Goal: Information Seeking & Learning: Learn about a topic

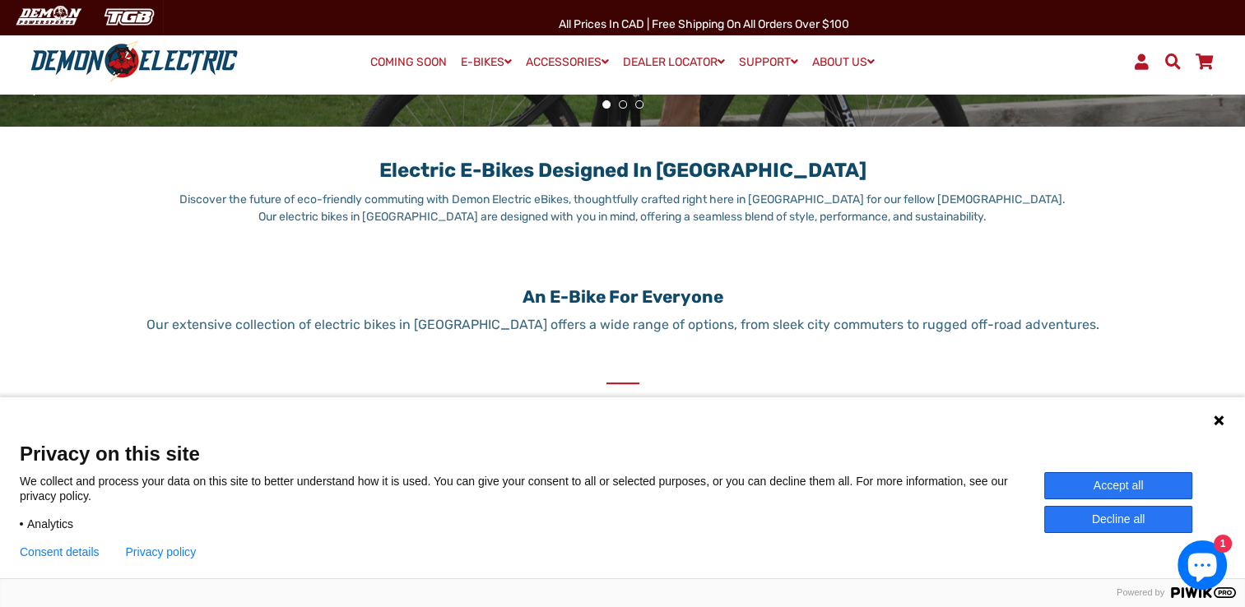
scroll to position [741, 0]
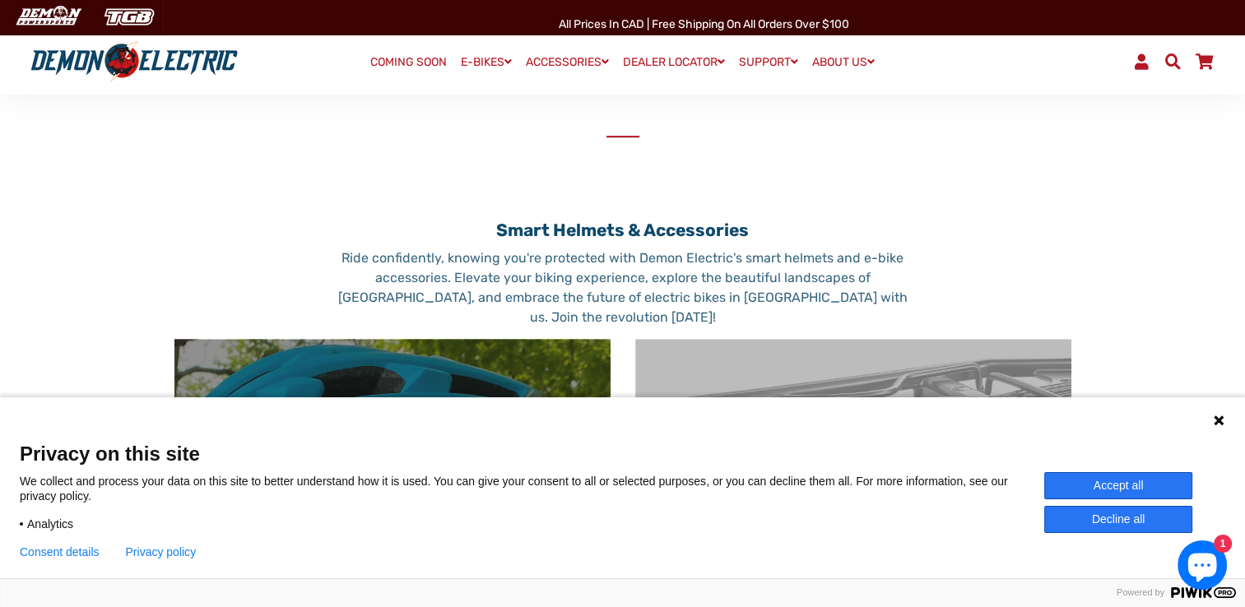
drag, startPoint x: 1126, startPoint y: 485, endPoint x: 1063, endPoint y: 462, distance: 66.4
click at [1124, 484] on button "Accept all" at bounding box center [1118, 485] width 148 height 27
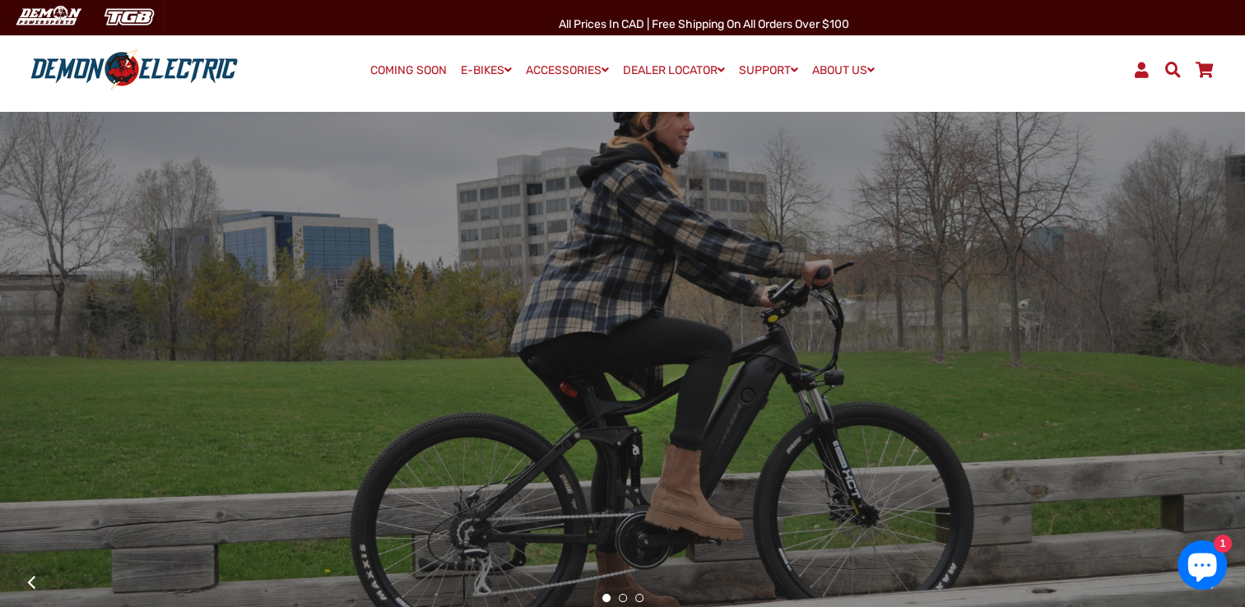
scroll to position [0, 0]
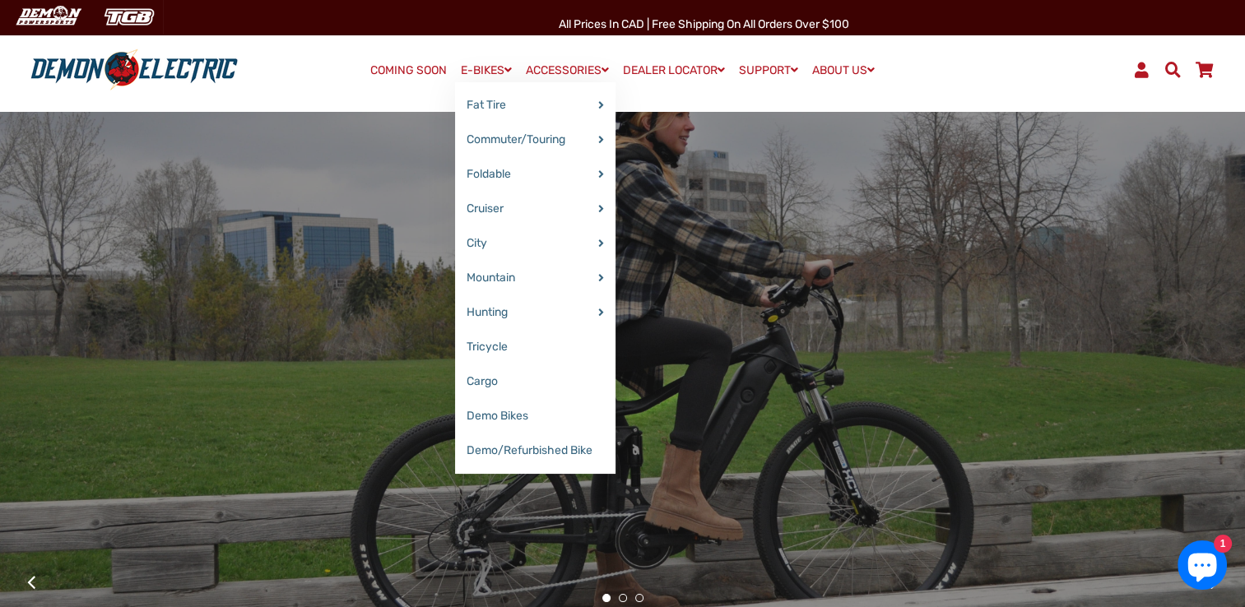
click at [462, 64] on link "E-BIKES" at bounding box center [486, 70] width 63 height 24
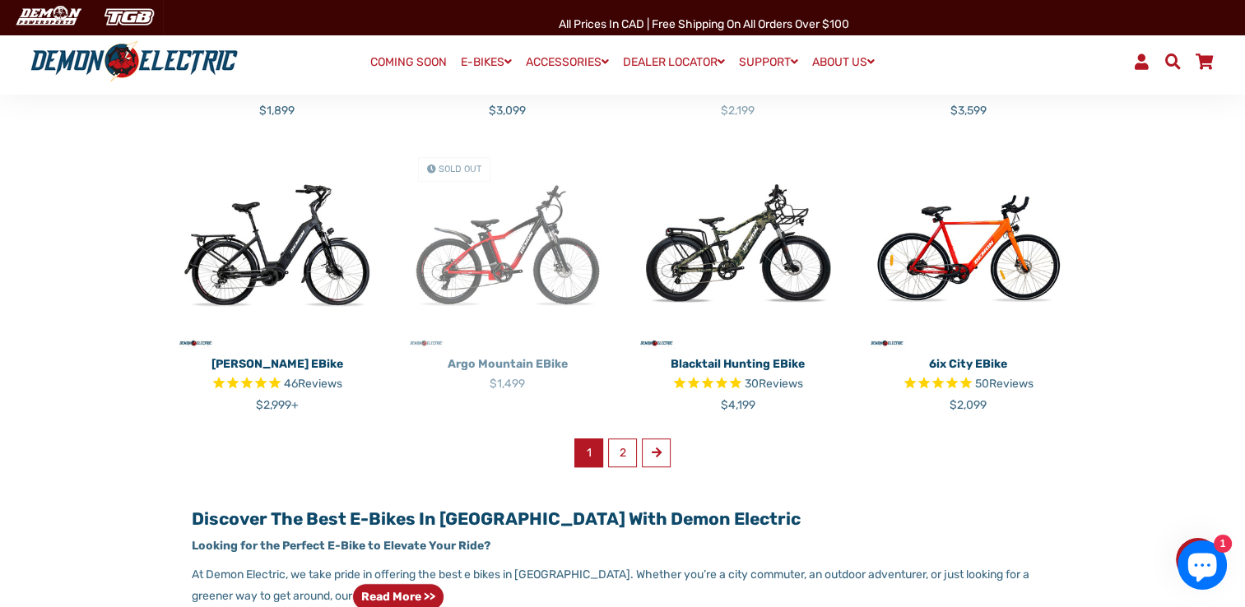
scroll to position [987, 0]
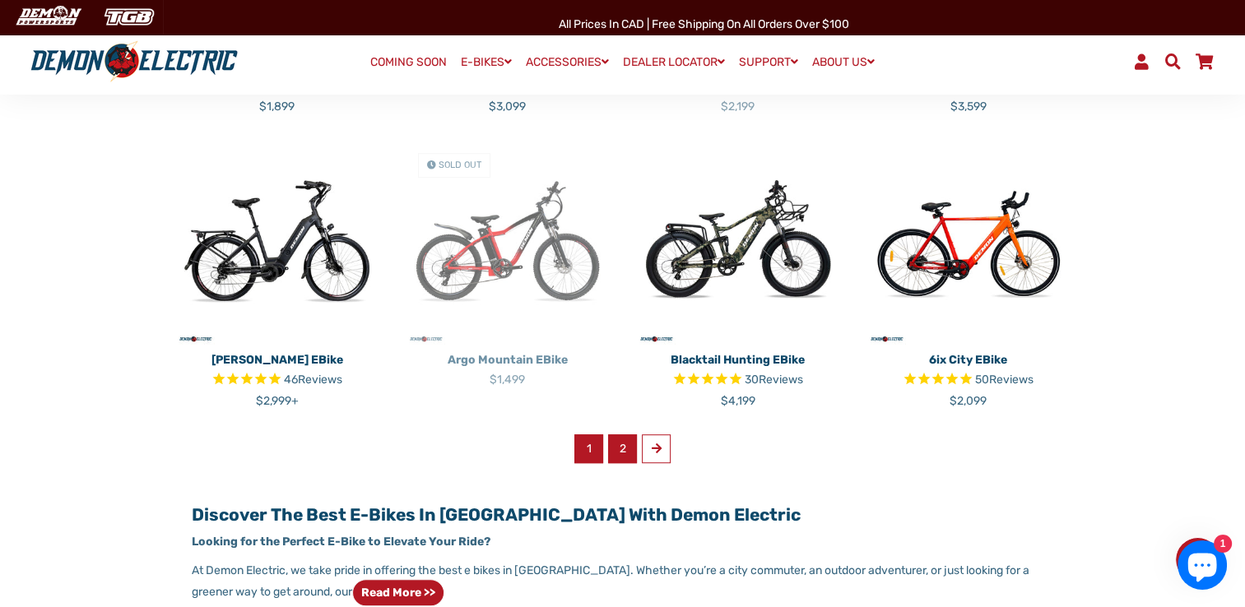
click at [625, 452] on link "2" at bounding box center [622, 448] width 29 height 29
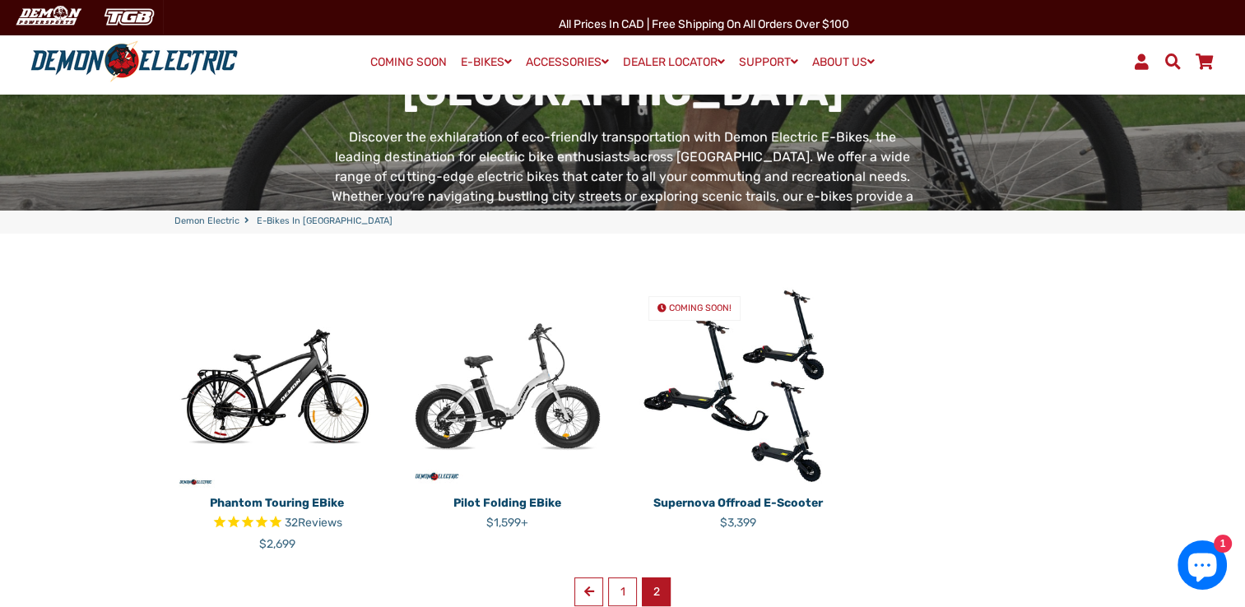
scroll to position [494, 0]
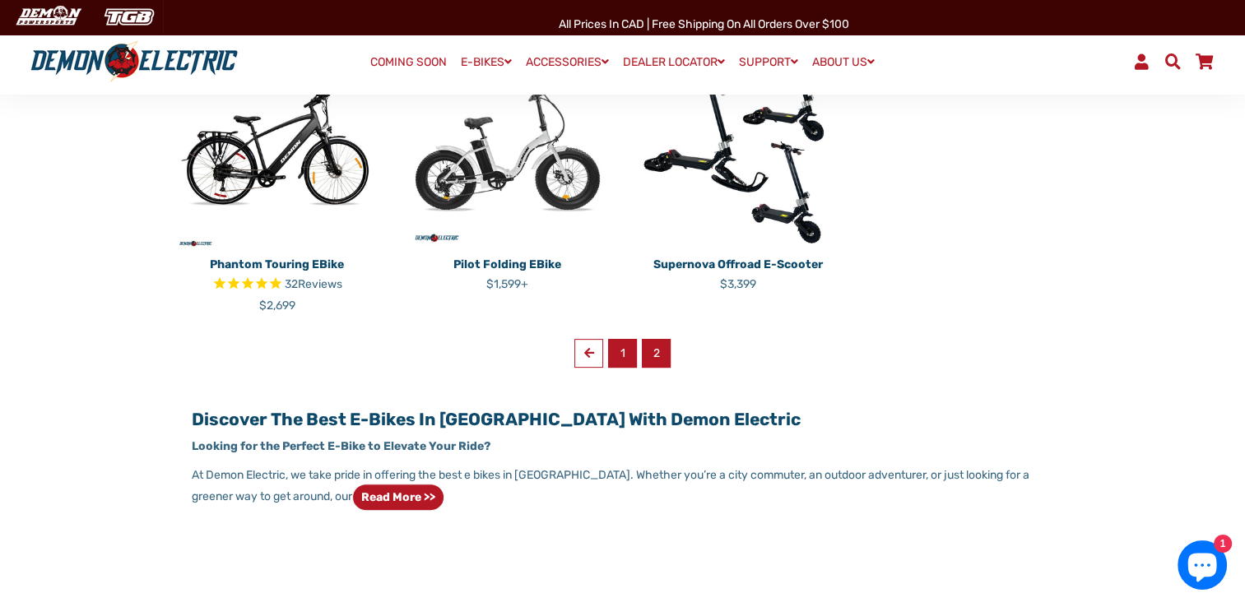
click at [619, 357] on link "1" at bounding box center [622, 353] width 29 height 29
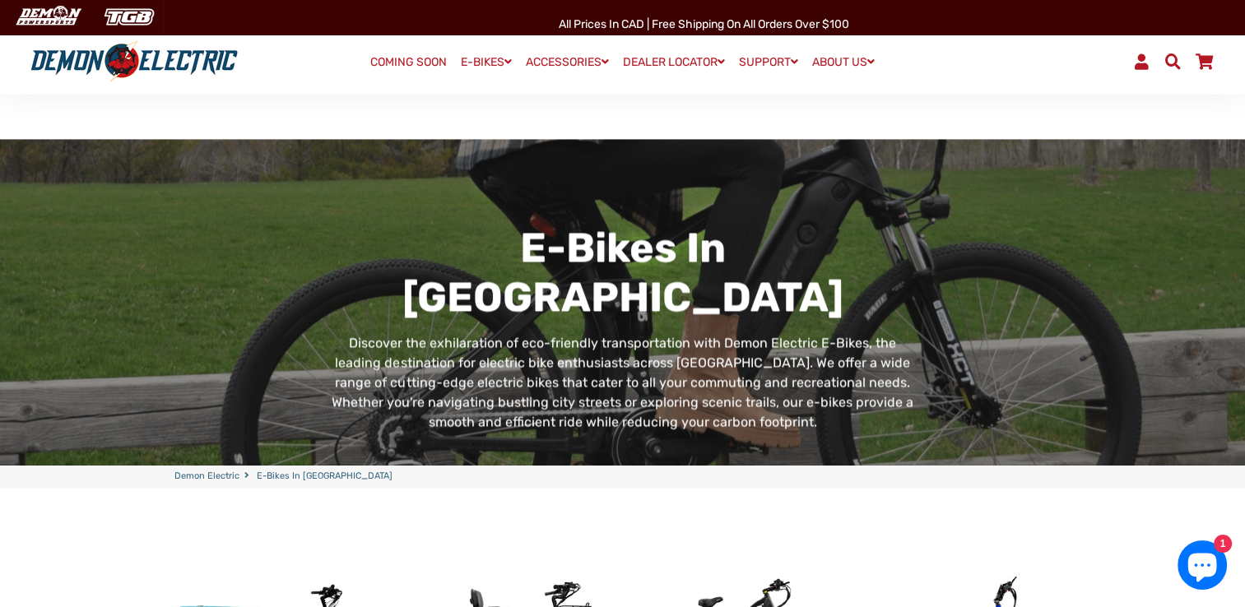
scroll to position [247, 0]
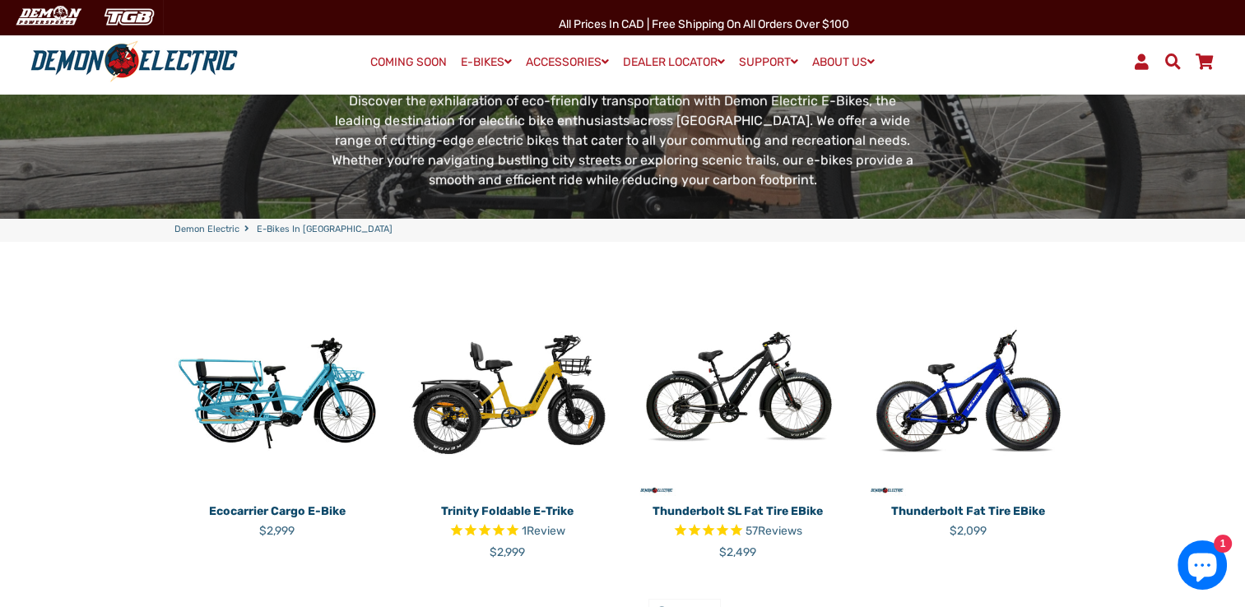
click at [764, 356] on img at bounding box center [738, 394] width 206 height 206
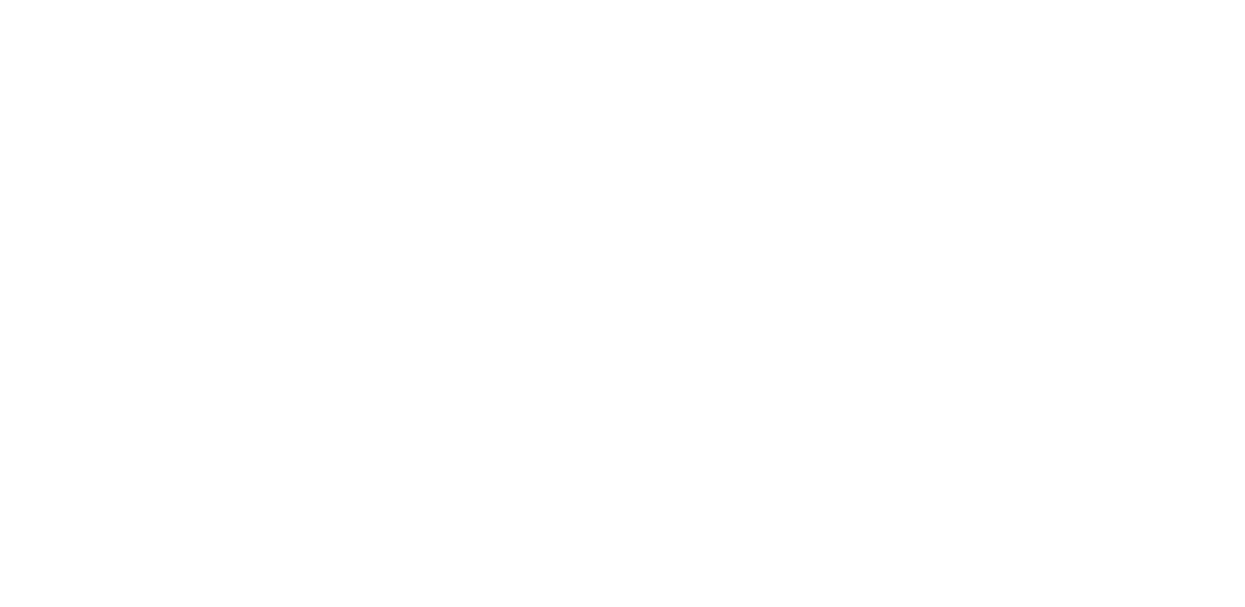
select select "******"
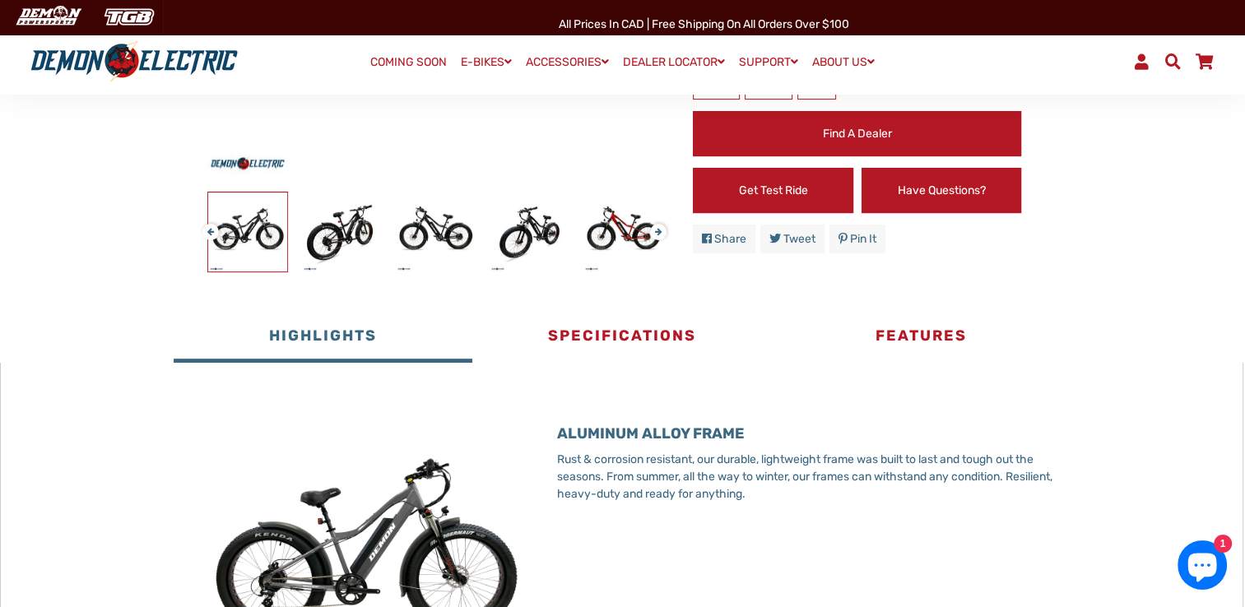
scroll to position [494, 0]
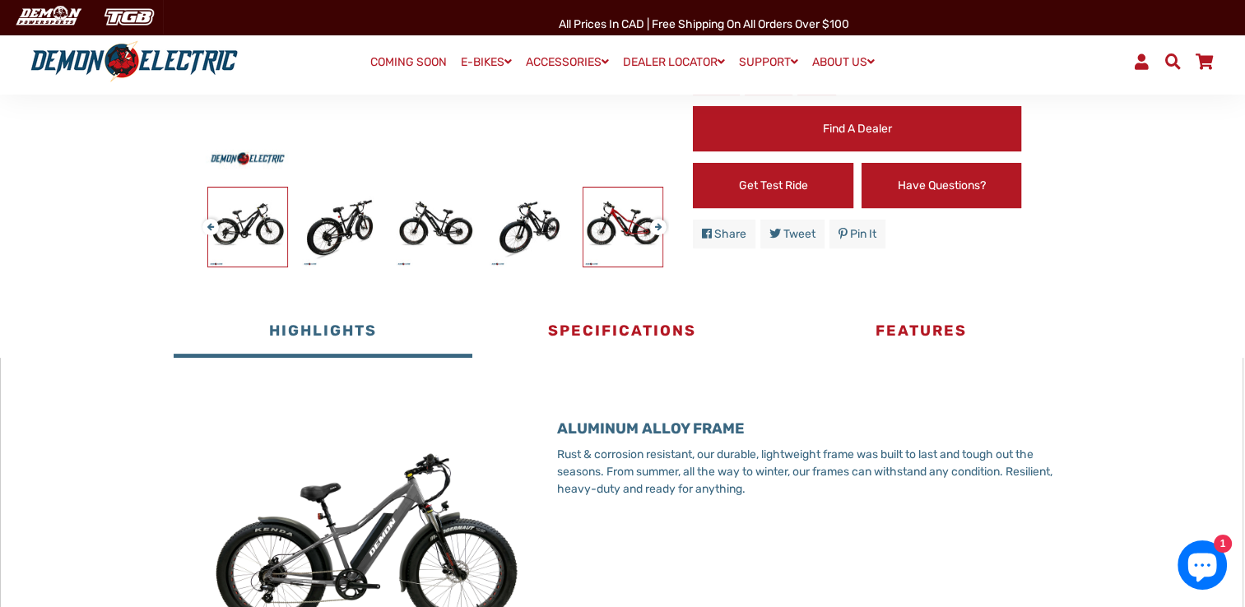
click at [627, 217] on img at bounding box center [622, 227] width 79 height 79
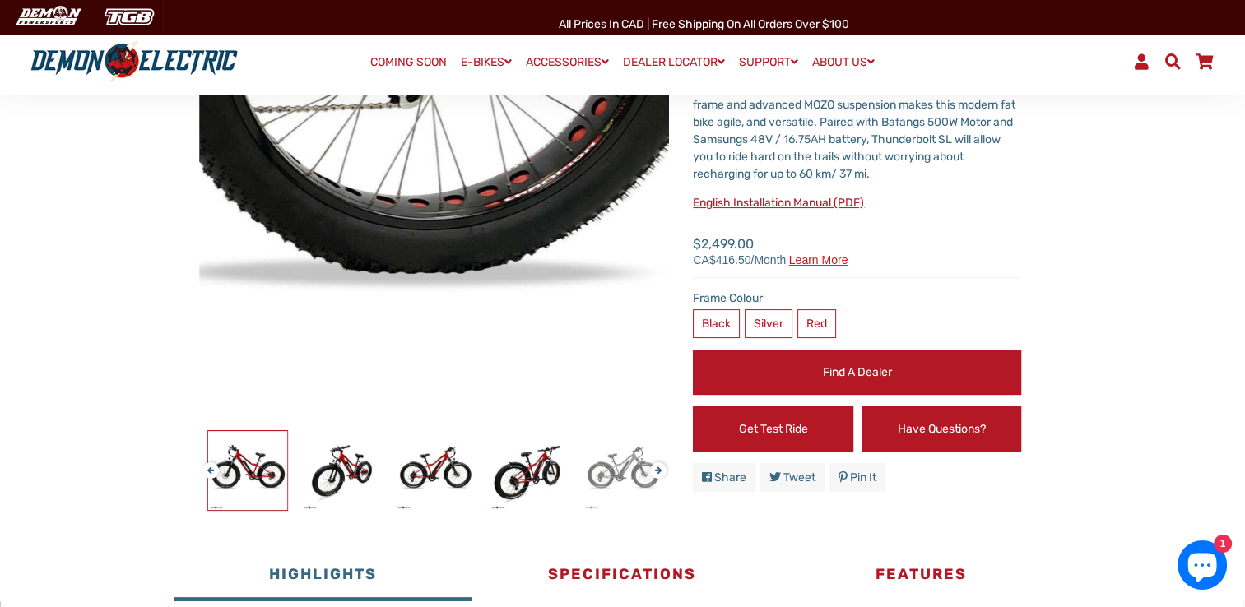
scroll to position [247, 0]
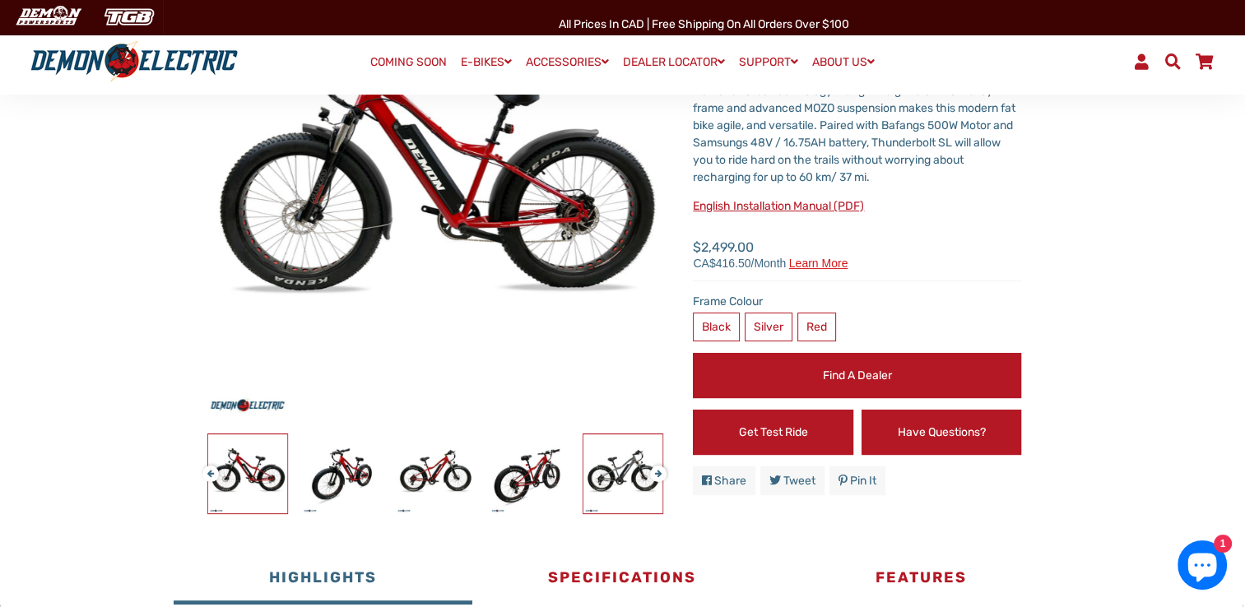
click at [634, 472] on img at bounding box center [622, 473] width 79 height 79
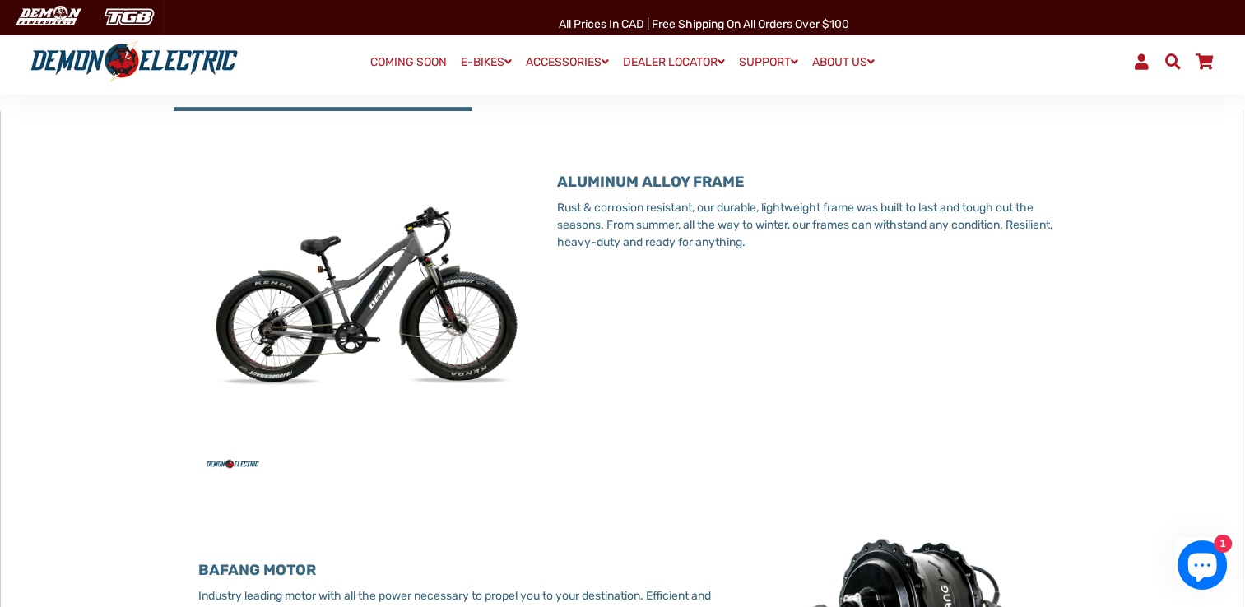
scroll to position [494, 0]
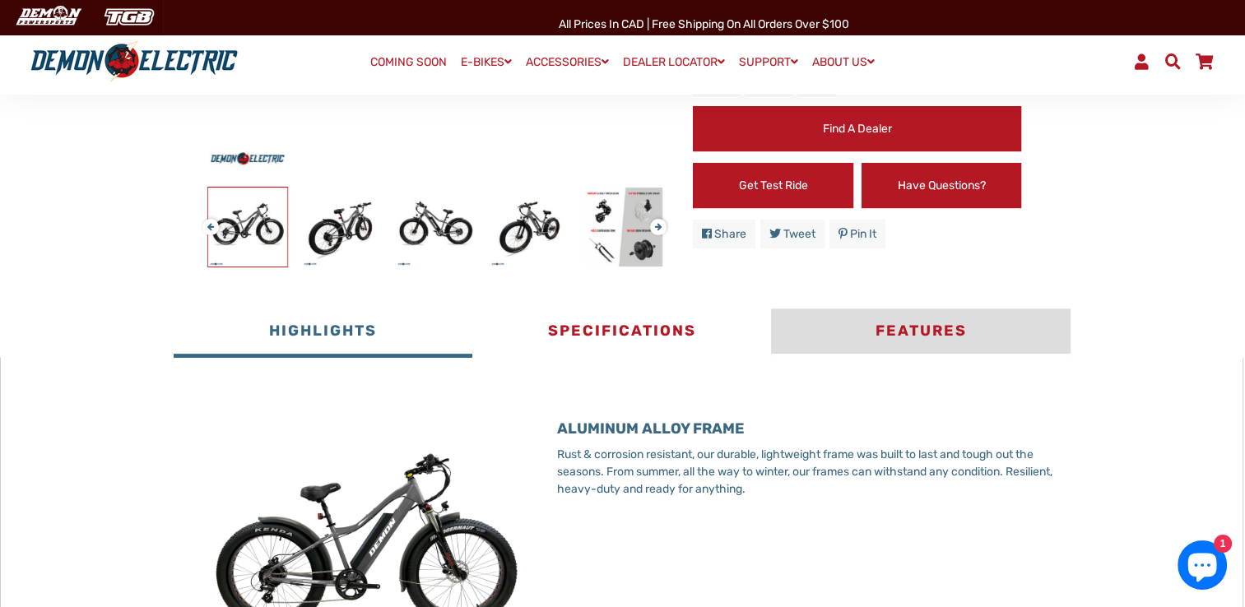
click at [953, 332] on button "Features" at bounding box center [920, 333] width 299 height 49
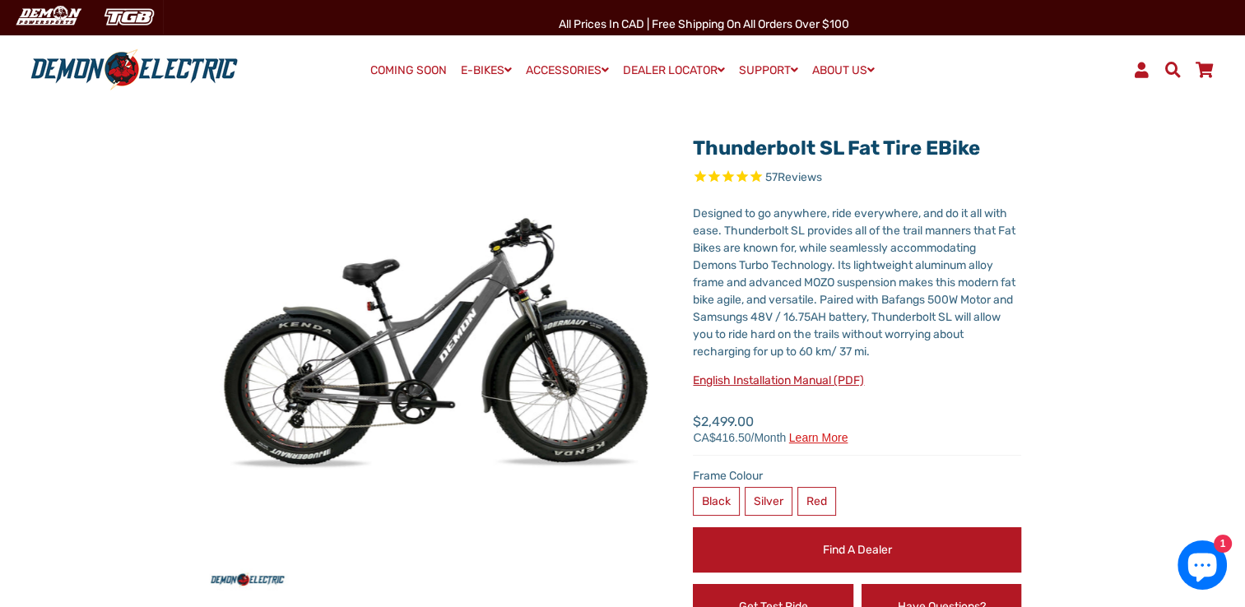
scroll to position [0, 0]
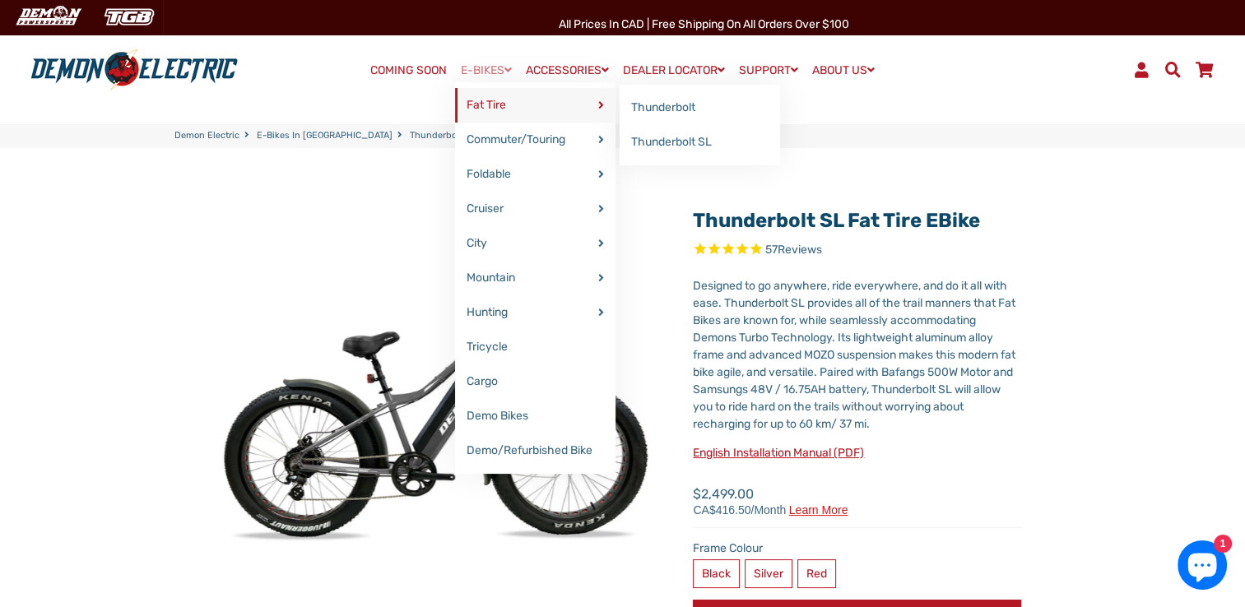
click at [474, 98] on link "Fat Tire" at bounding box center [535, 105] width 160 height 35
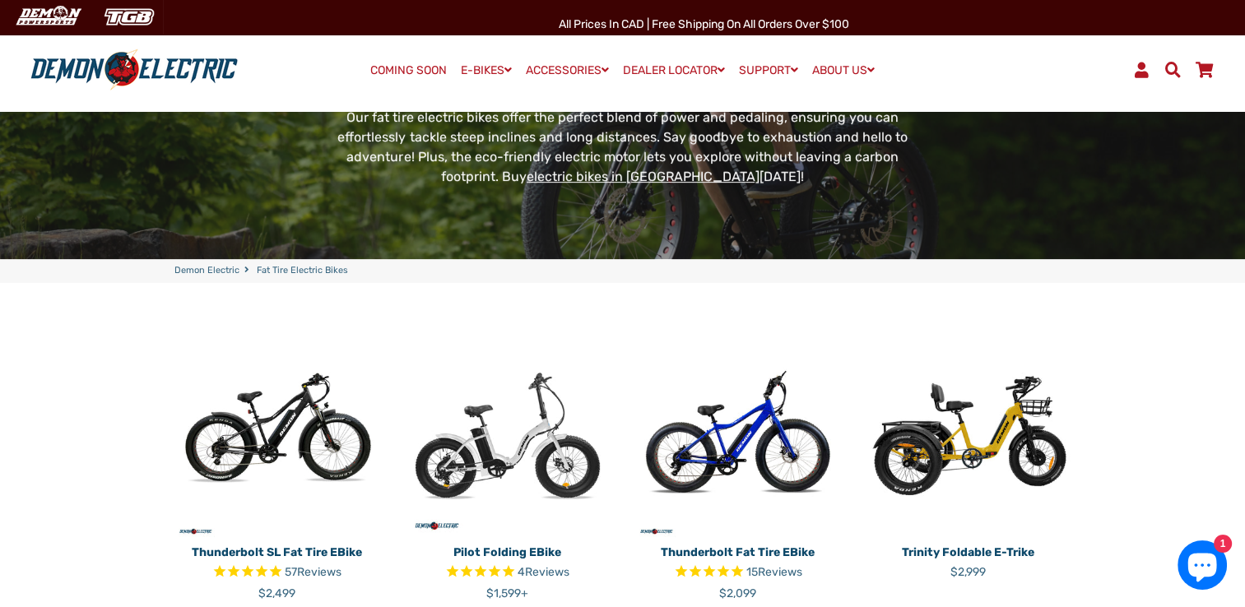
scroll to position [247, 0]
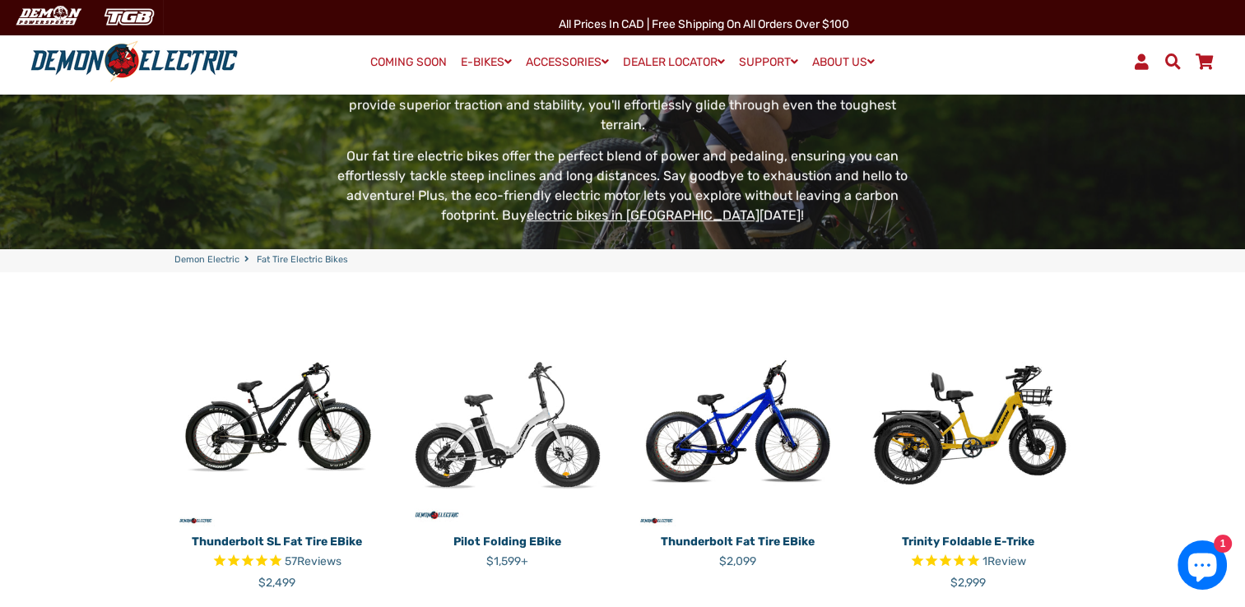
click at [806, 403] on img at bounding box center [738, 425] width 206 height 206
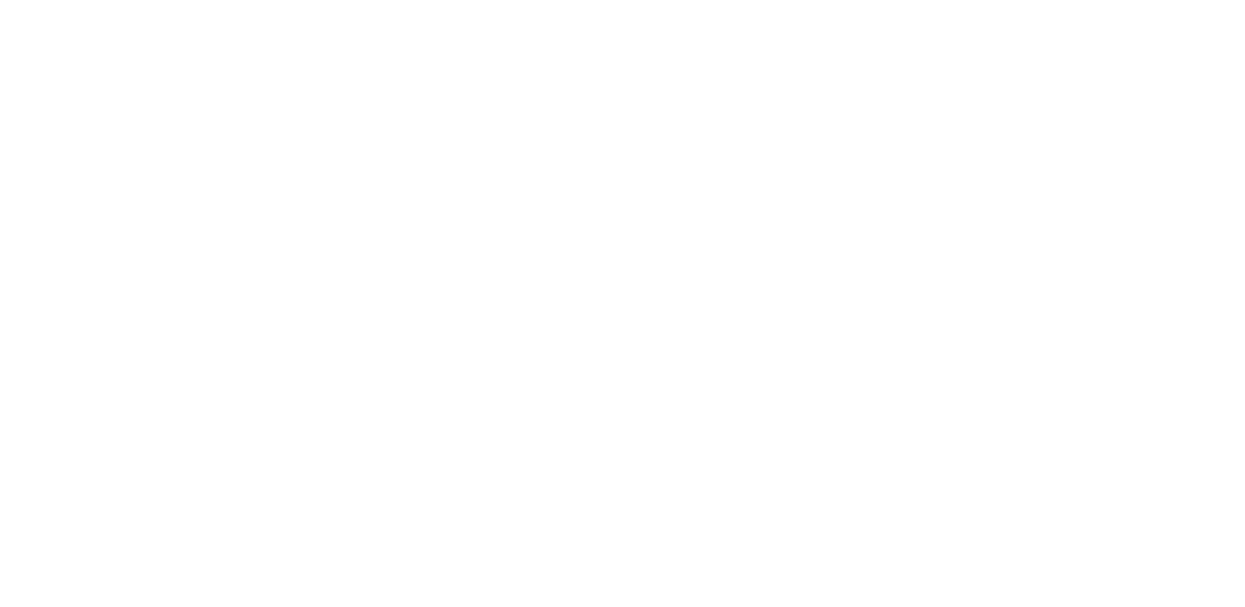
select select "******"
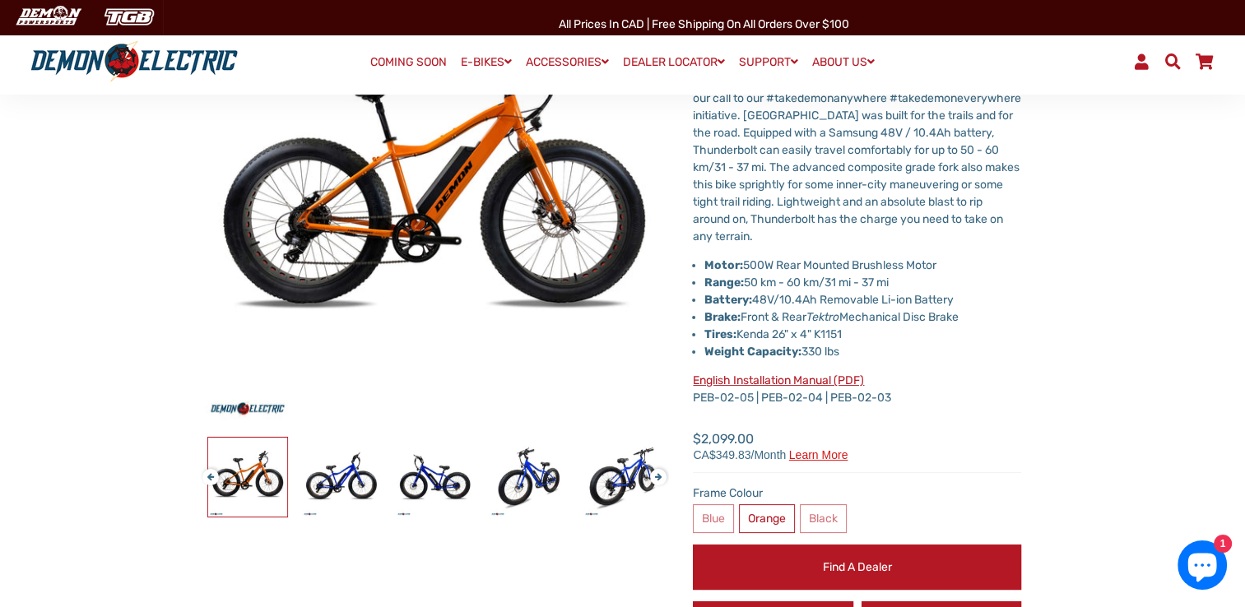
scroll to position [247, 0]
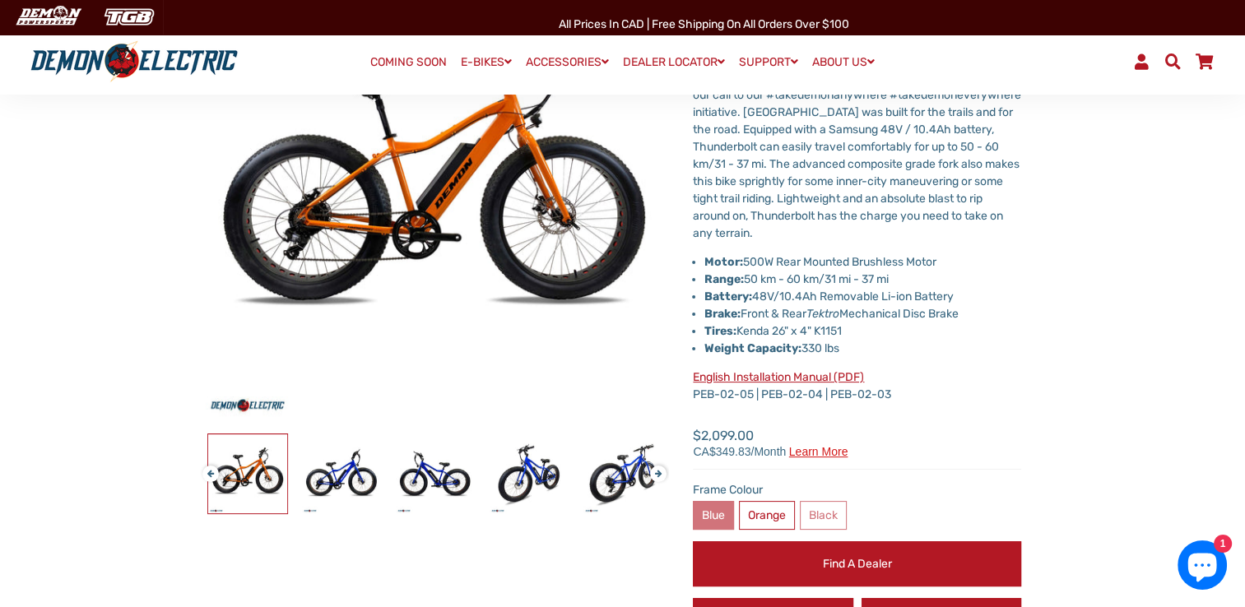
click at [716, 516] on label "Blue" at bounding box center [713, 515] width 41 height 29
click at [708, 518] on label "Blue" at bounding box center [713, 515] width 41 height 29
click at [826, 520] on label "Black" at bounding box center [823, 515] width 47 height 29
click at [347, 485] on img at bounding box center [341, 473] width 79 height 79
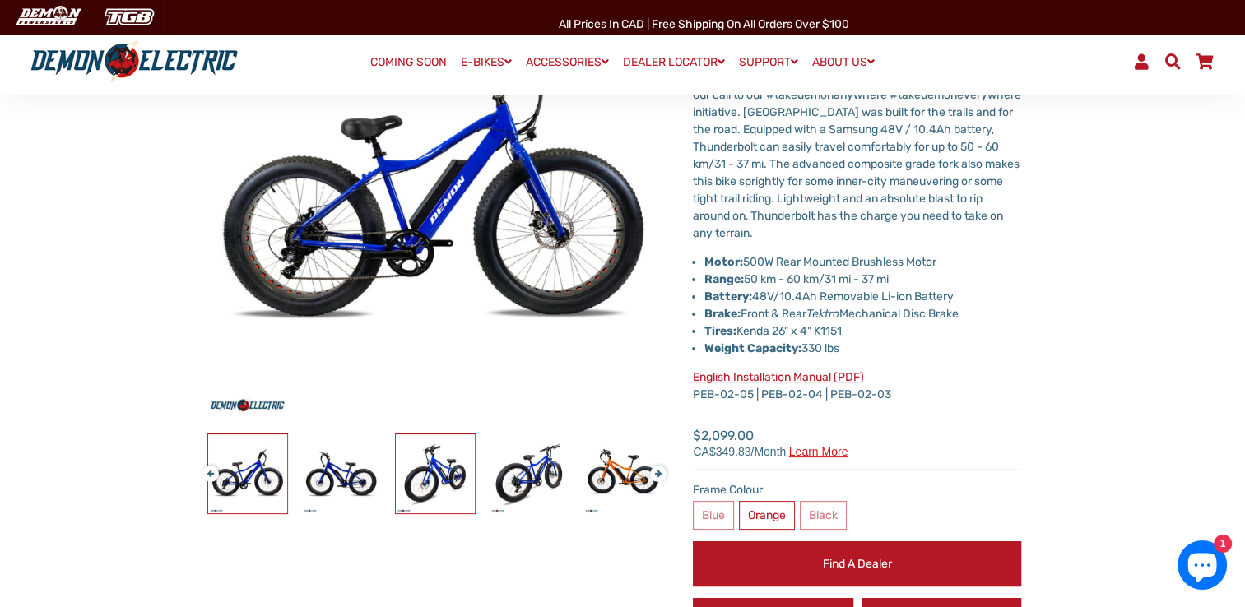
click at [436, 467] on img at bounding box center [435, 473] width 79 height 79
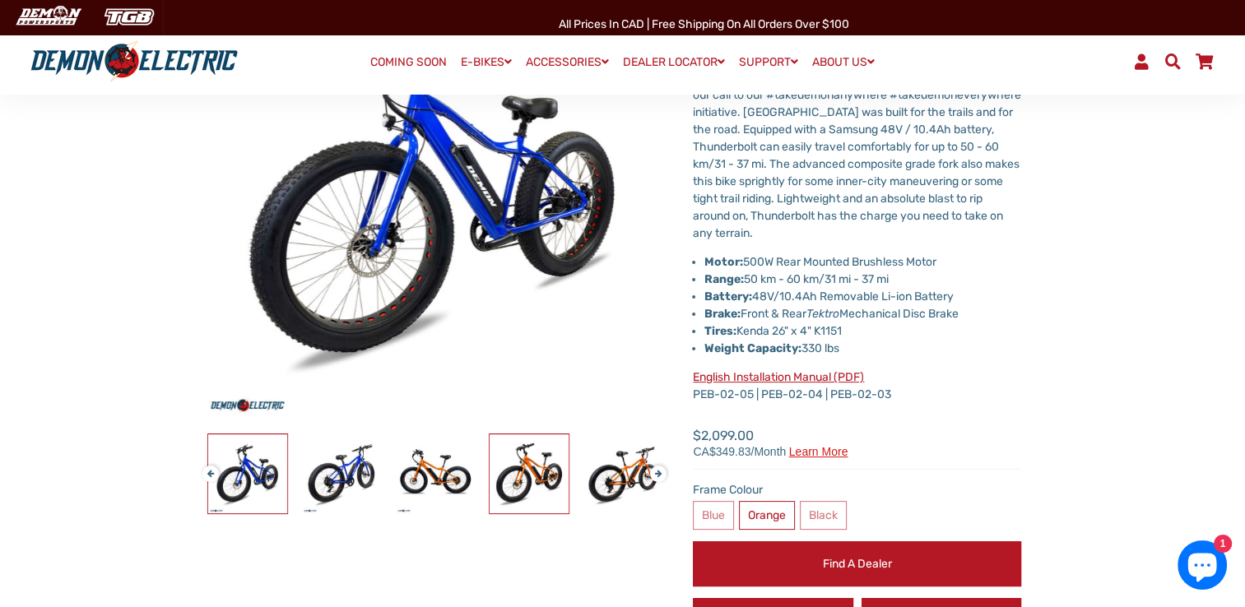
click at [517, 467] on img at bounding box center [529, 473] width 79 height 79
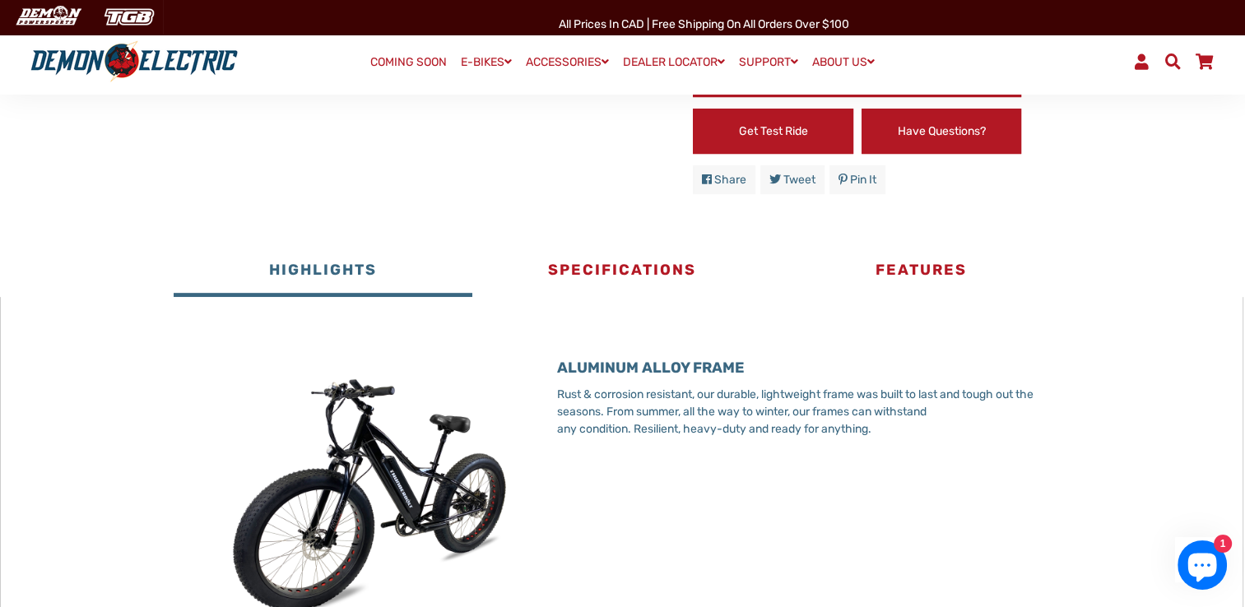
scroll to position [741, 0]
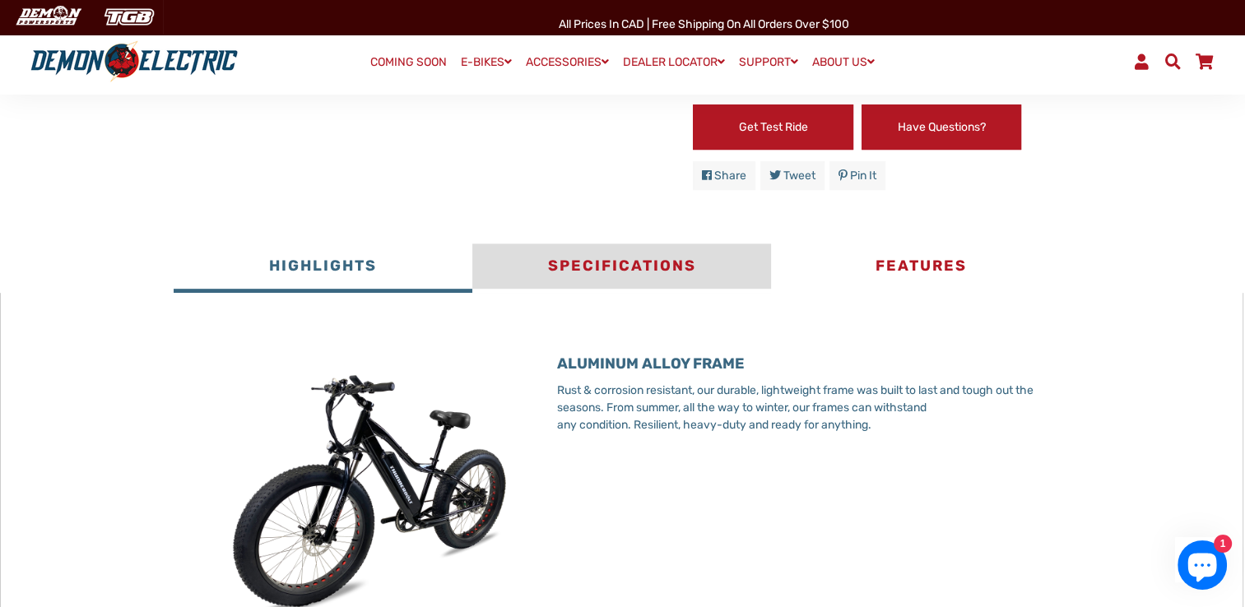
click at [654, 266] on button "Specifications" at bounding box center [621, 268] width 299 height 49
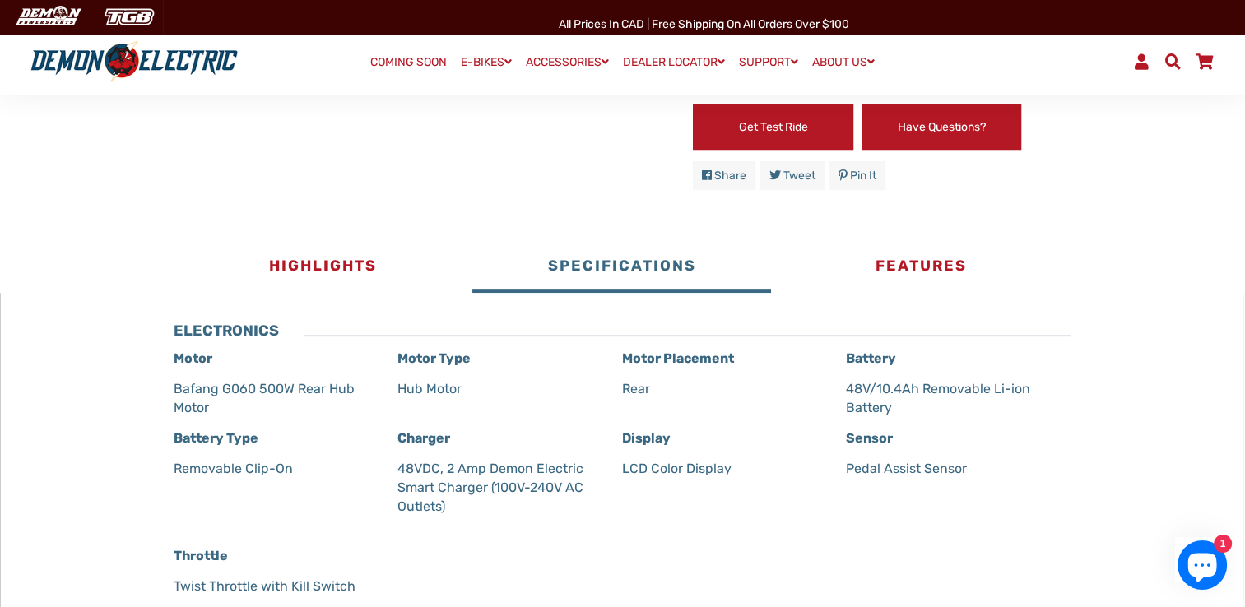
drag, startPoint x: 174, startPoint y: 385, endPoint x: 331, endPoint y: 408, distance: 158.8
click at [331, 408] on p "Bafang G060 500W Rear Hub Motor" at bounding box center [277, 398] width 207 height 38
copy p "Bafang G060 500W Rear Hub Motor"
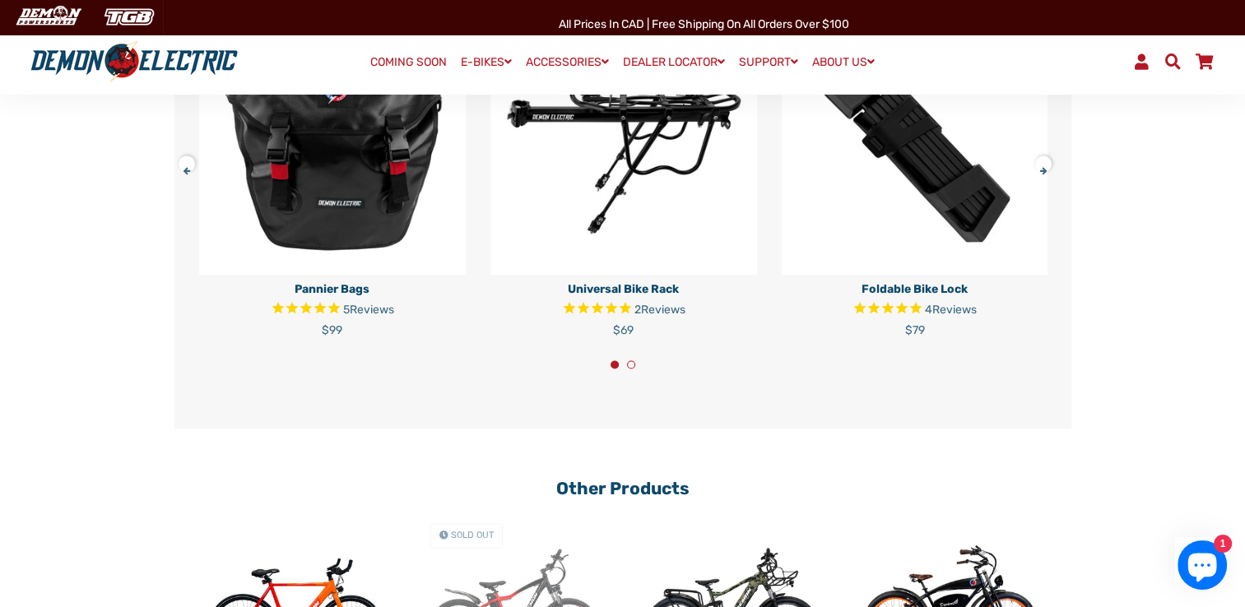
scroll to position [2469, 0]
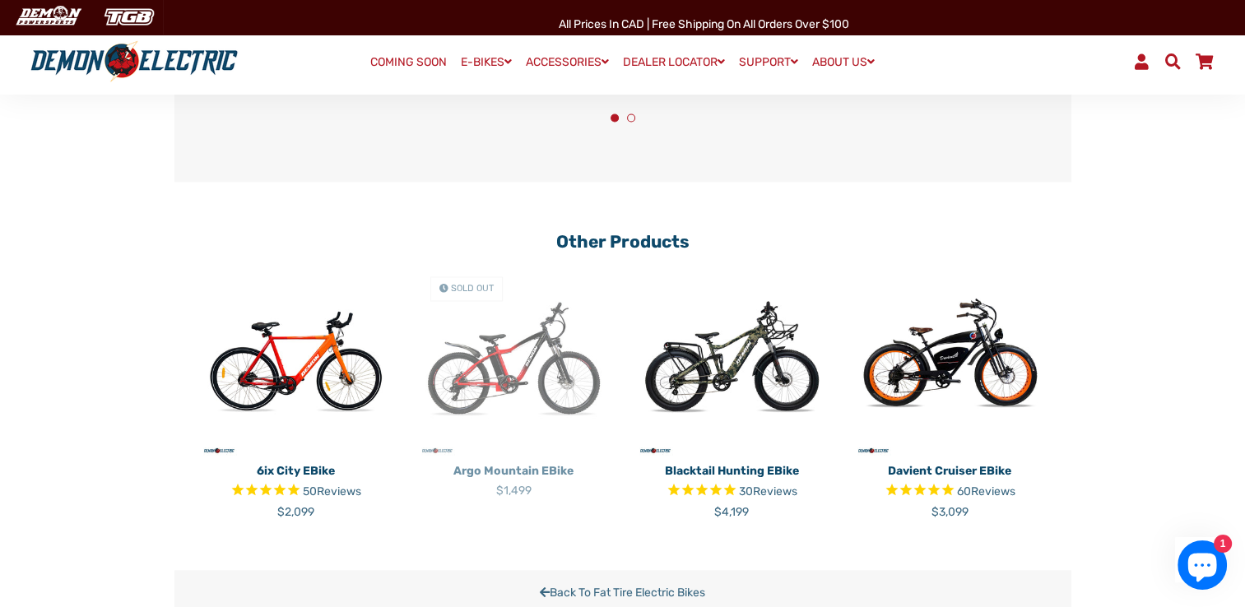
click at [727, 372] on img at bounding box center [731, 359] width 193 height 193
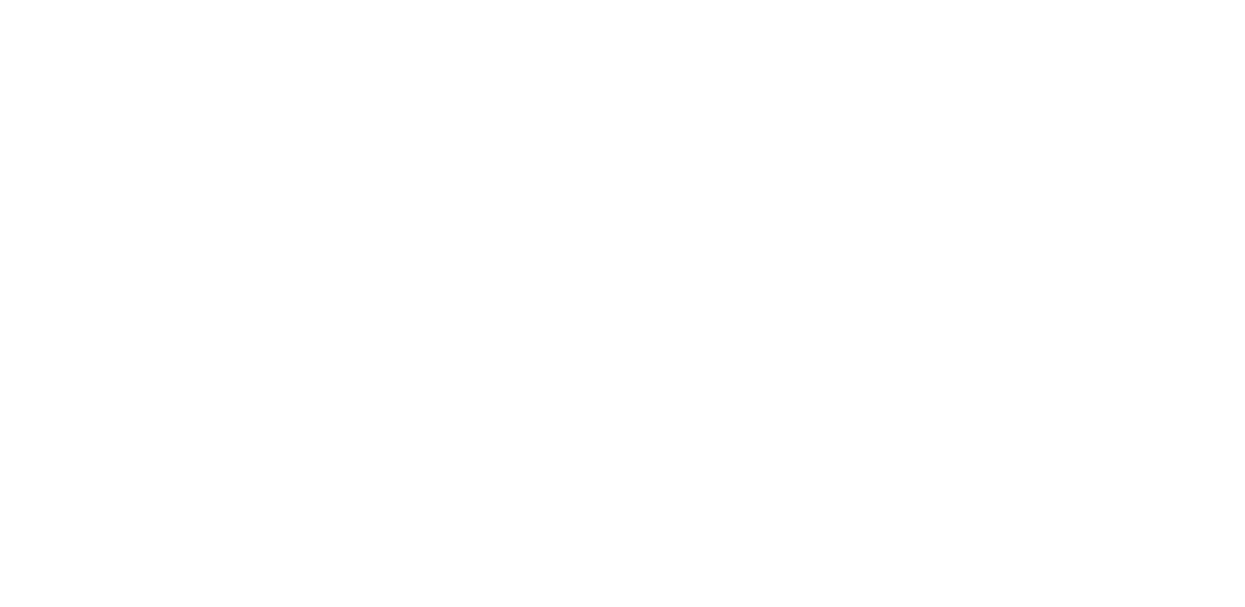
select select "******"
